Goal: Task Accomplishment & Management: Manage account settings

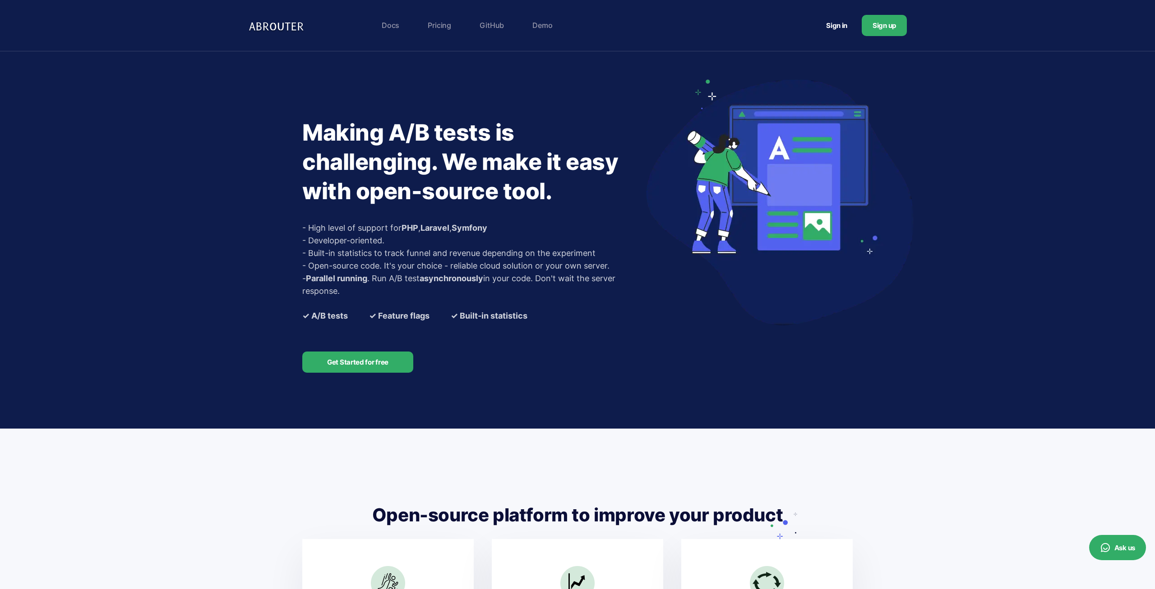
click at [841, 25] on link "Sign in" at bounding box center [836, 25] width 43 height 17
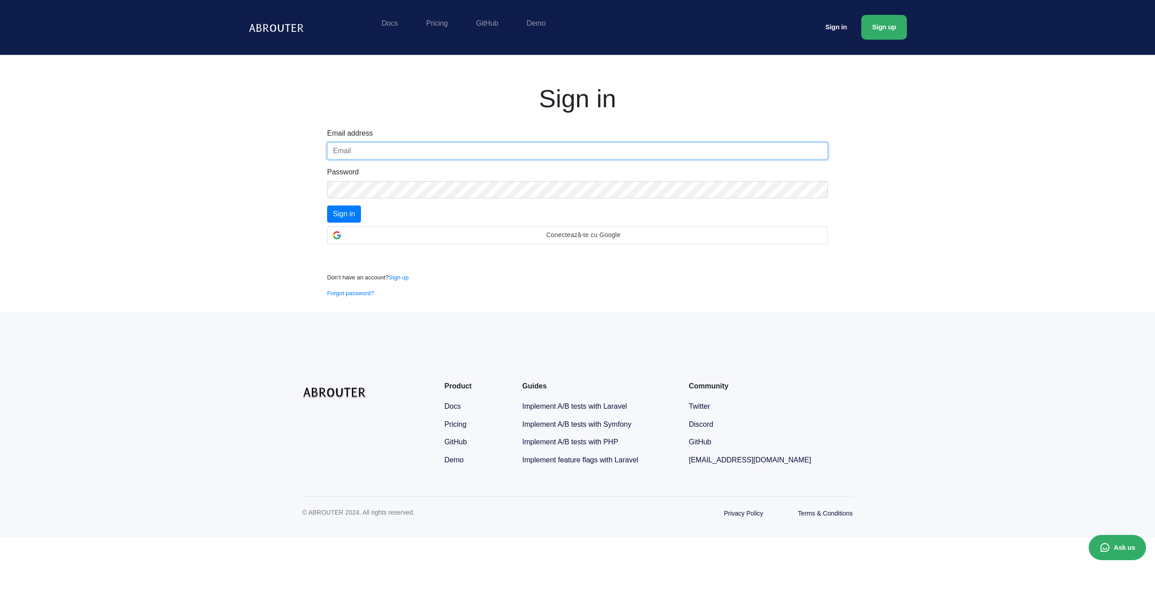
click at [421, 152] on input "text" at bounding box center [577, 151] width 501 height 17
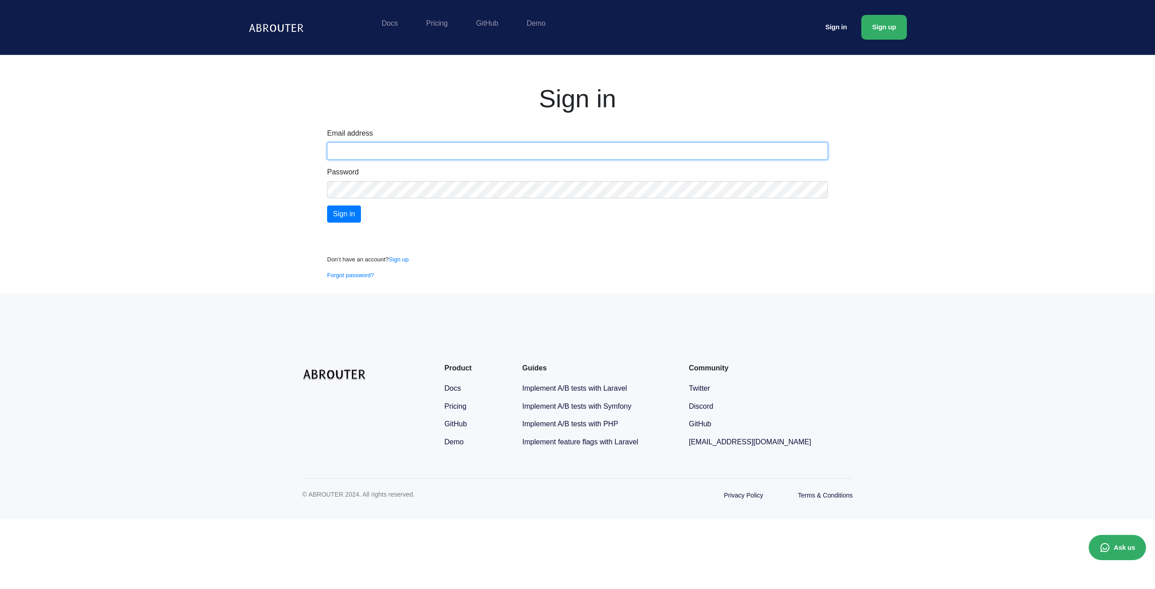
click at [421, 152] on input "text" at bounding box center [577, 151] width 501 height 17
click at [393, 149] on input "text" at bounding box center [577, 151] width 501 height 17
click at [360, 240] on div "Conectează-te cu Google. Se deschide într-o filă nouă" at bounding box center [378, 236] width 102 height 20
click at [373, 137] on div "Email address" at bounding box center [577, 144] width 501 height 32
click at [365, 147] on input "text" at bounding box center [577, 151] width 501 height 17
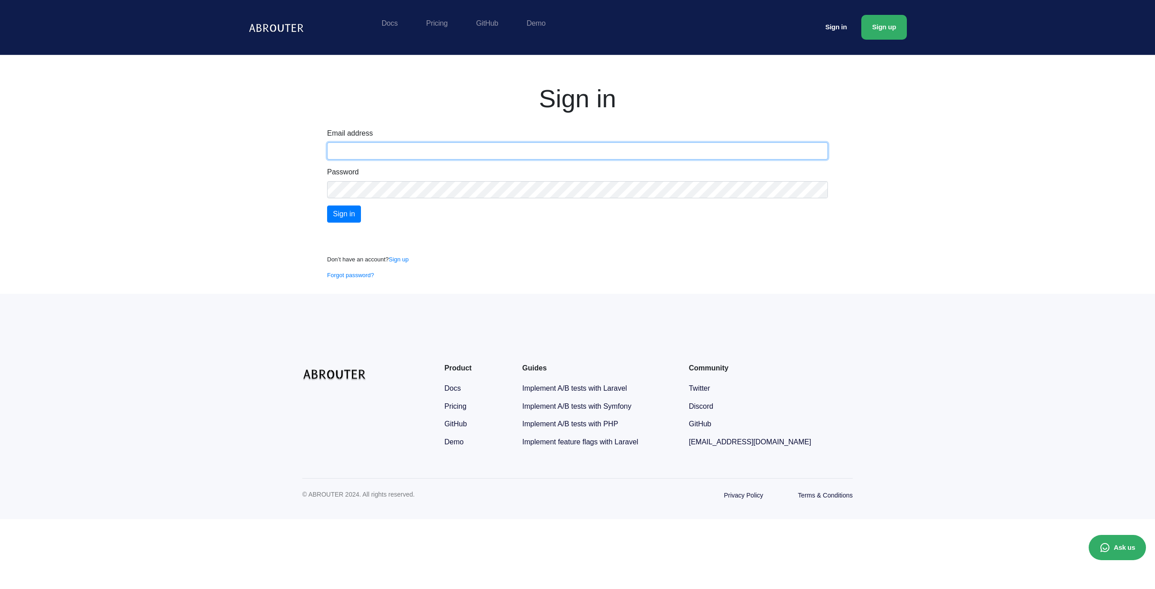
click at [365, 147] on input "text" at bounding box center [577, 151] width 501 height 17
click at [112, 249] on div "Sign in Email address Password Sign in Don’t have an account? Sign up Forgot pa…" at bounding box center [577, 174] width 1155 height 239
click at [81, 484] on footer "Product Docs Pricing GitHub Demo" at bounding box center [577, 407] width 1155 height 226
